Goal: Task Accomplishment & Management: Manage account settings

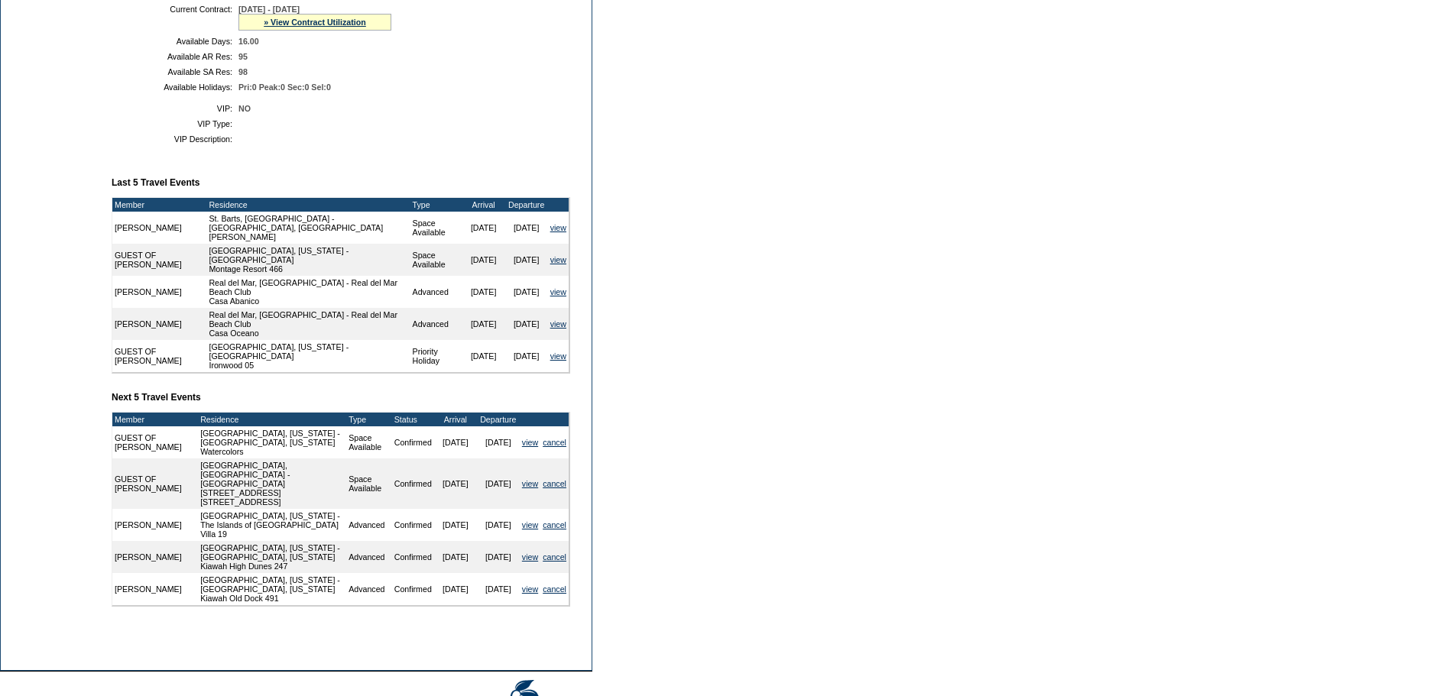
scroll to position [526, 0]
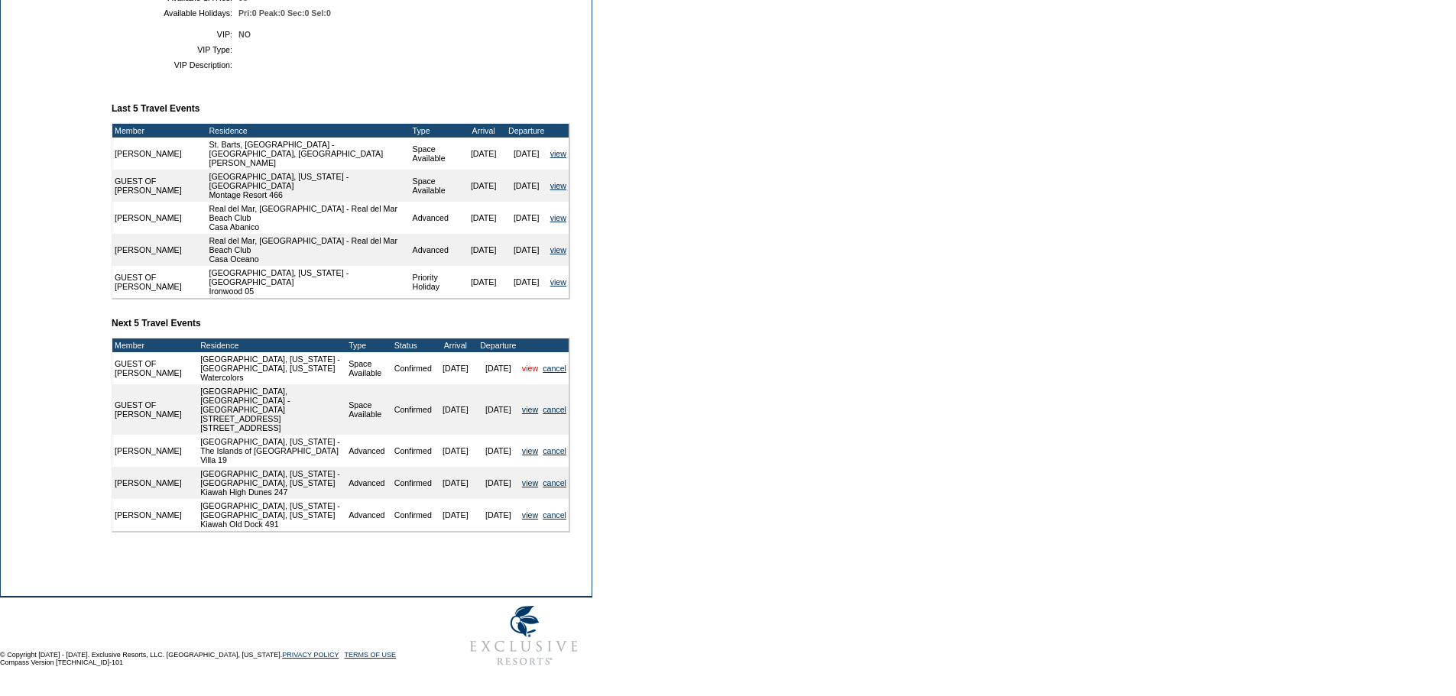
click at [527, 373] on link "view" at bounding box center [530, 368] width 16 height 9
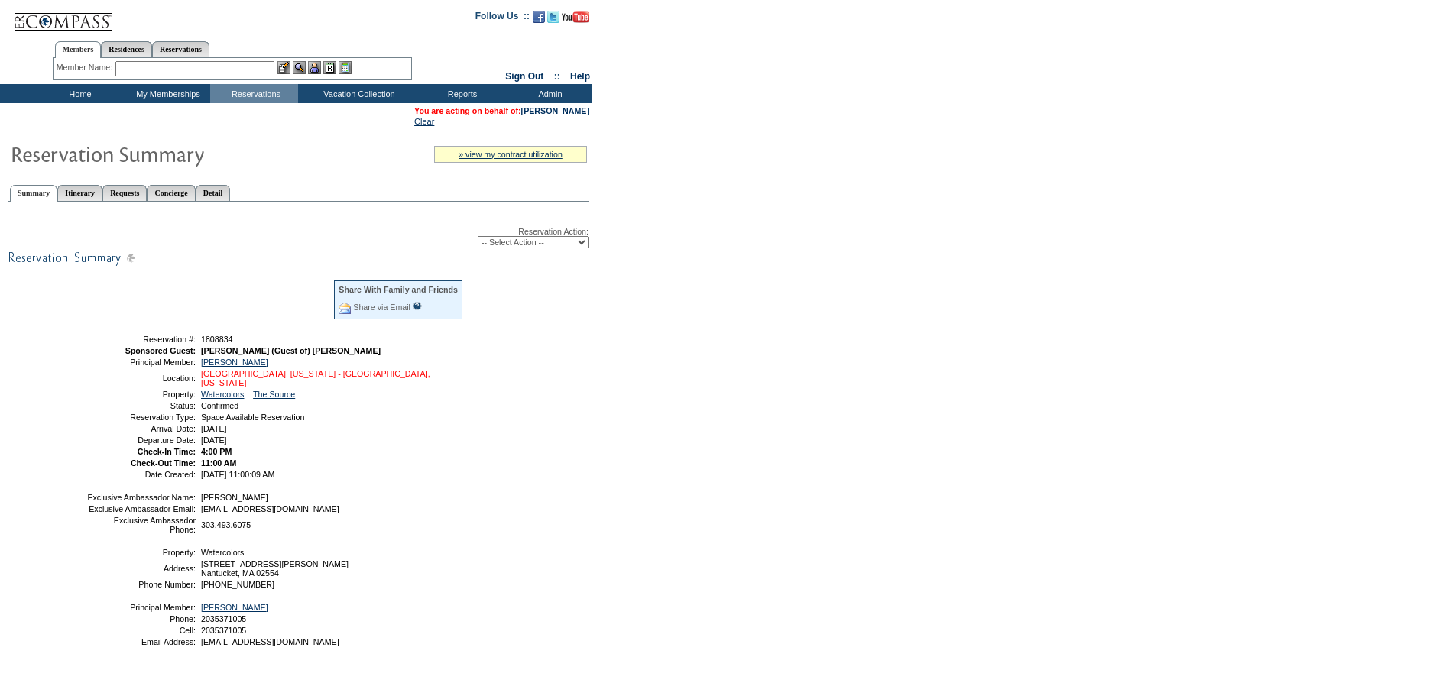
click at [376, 381] on link "[GEOGRAPHIC_DATA], [US_STATE] - [GEOGRAPHIC_DATA], [US_STATE]" at bounding box center [315, 378] width 229 height 18
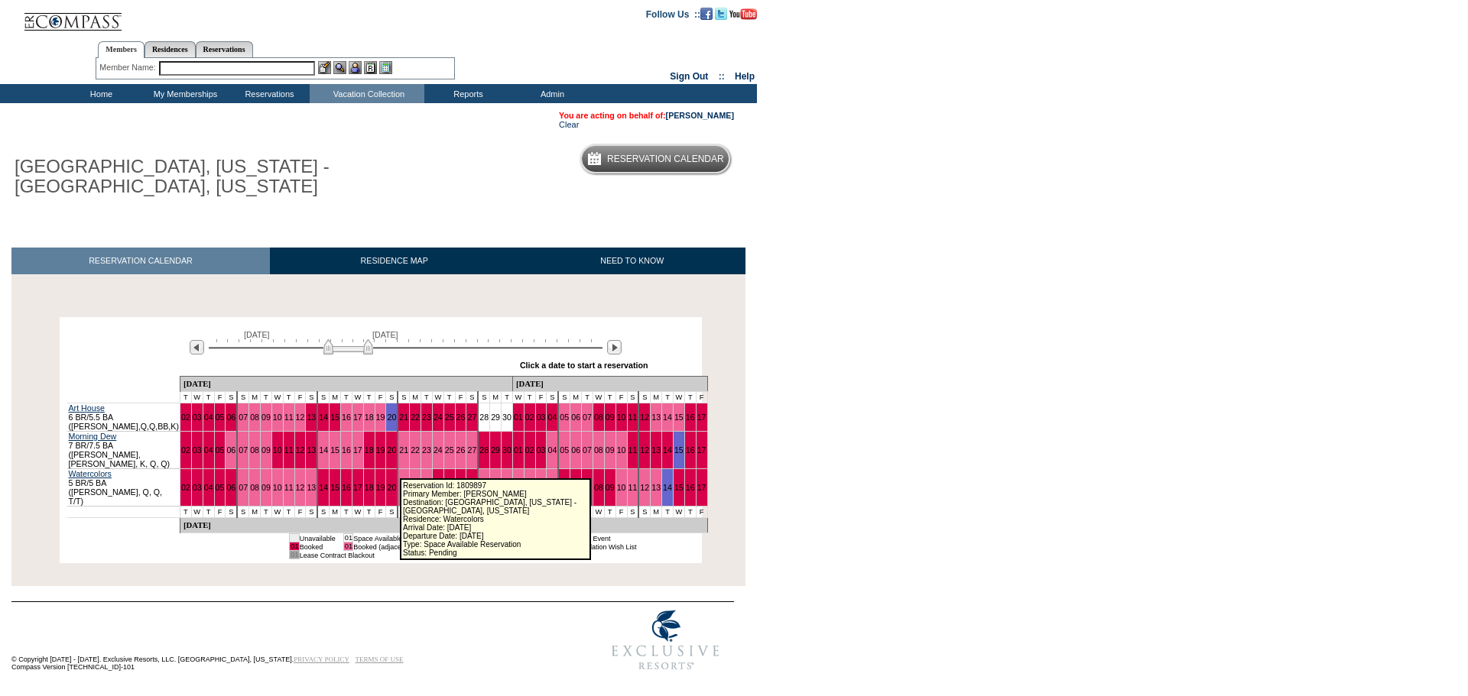
click at [422, 483] on link "23" at bounding box center [426, 487] width 9 height 9
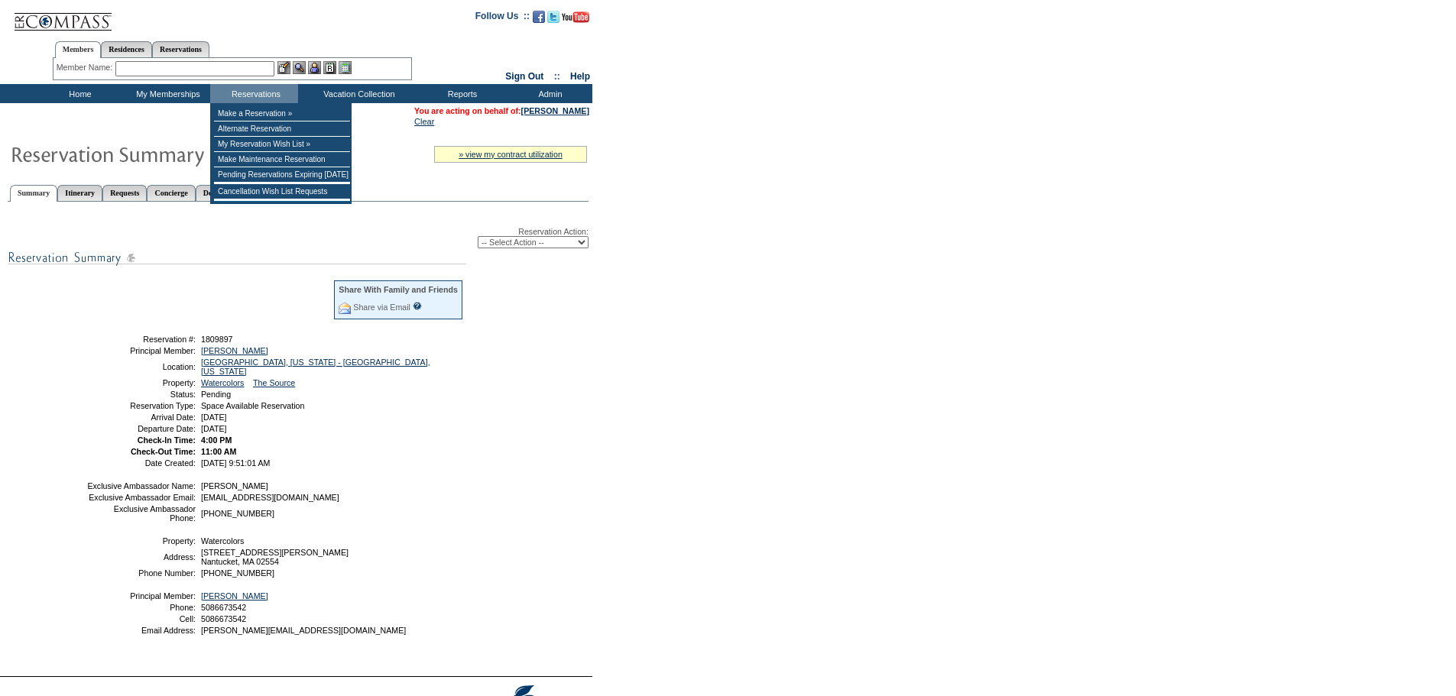
click at [256, 67] on input "text" at bounding box center [194, 68] width 159 height 15
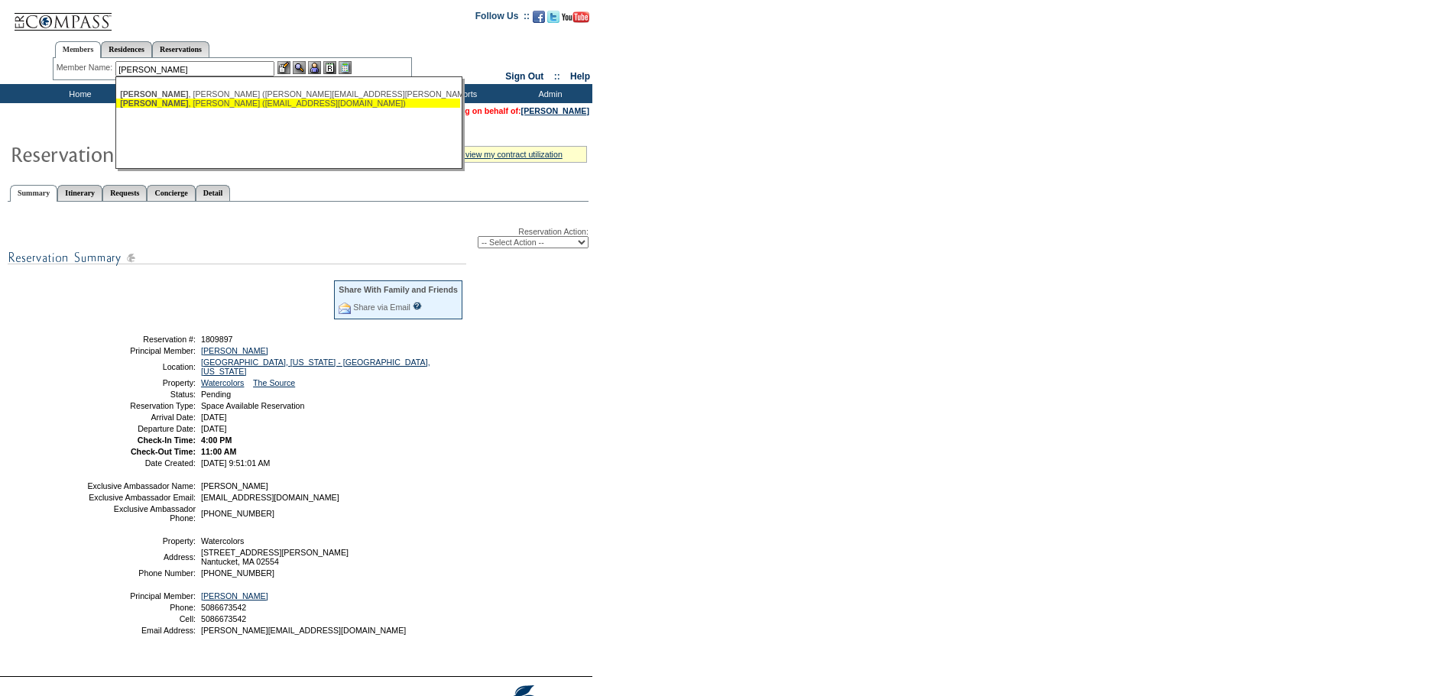
click at [246, 102] on div "Craver , Patricia (pattycraver@aol.com)" at bounding box center [288, 103] width 336 height 9
type input "Craver, Patricia (pattycraver@aol.com)"
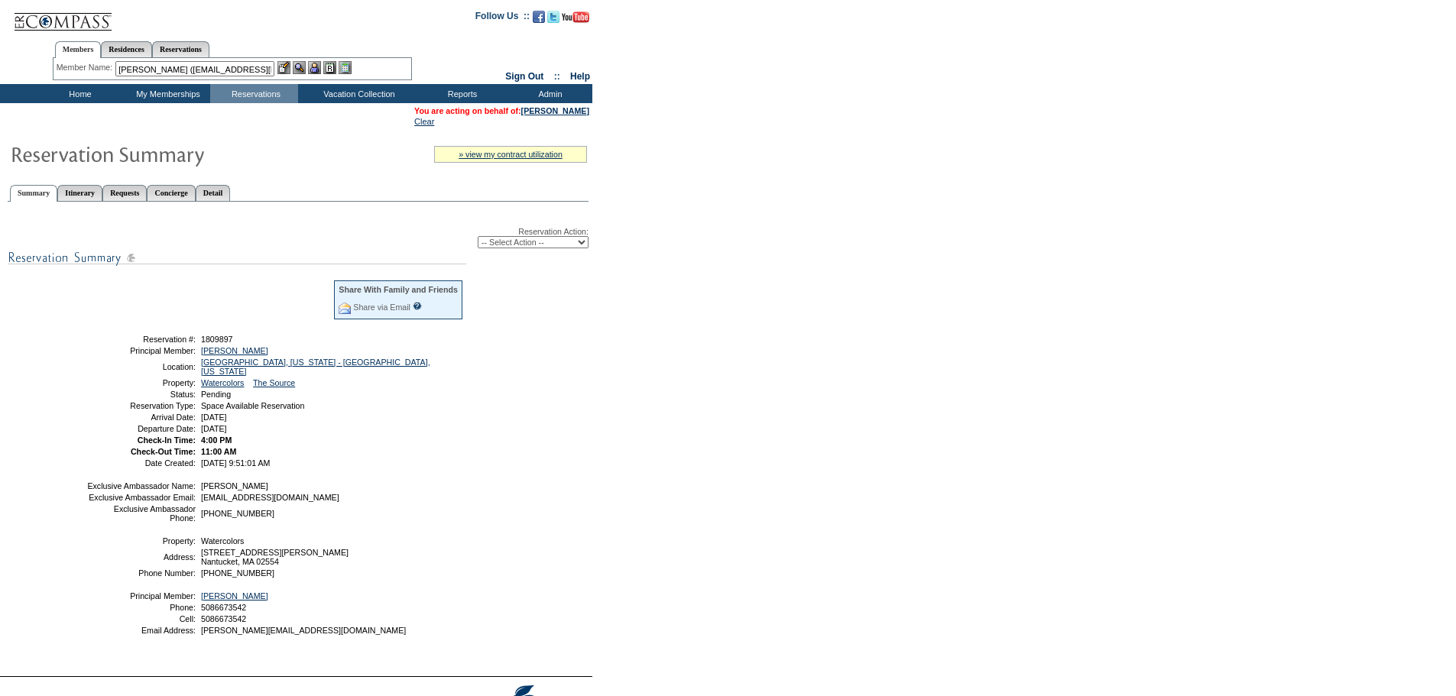
click at [320, 66] on img at bounding box center [314, 67] width 13 height 13
click at [300, 68] on img at bounding box center [299, 67] width 13 height 13
